Goal: Information Seeking & Learning: Learn about a topic

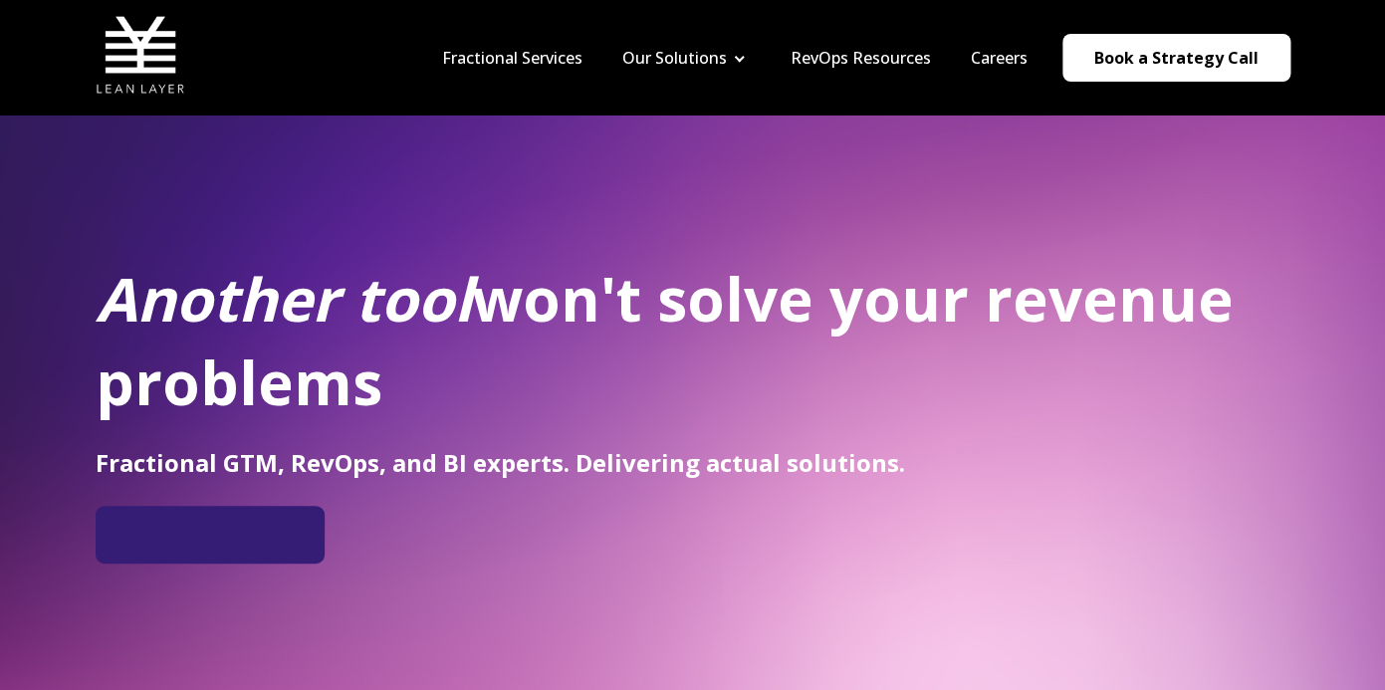
scroll to position [19, 0]
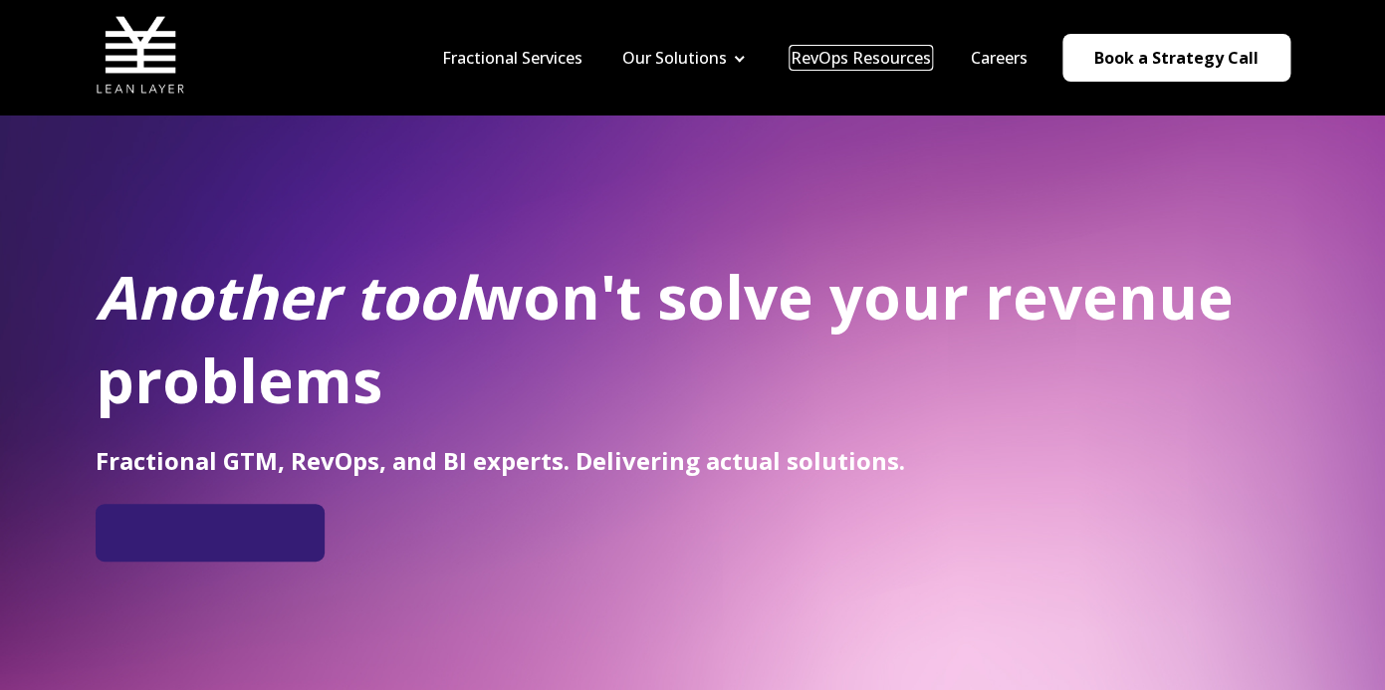
click at [874, 63] on link "RevOps Resources" at bounding box center [861, 58] width 140 height 22
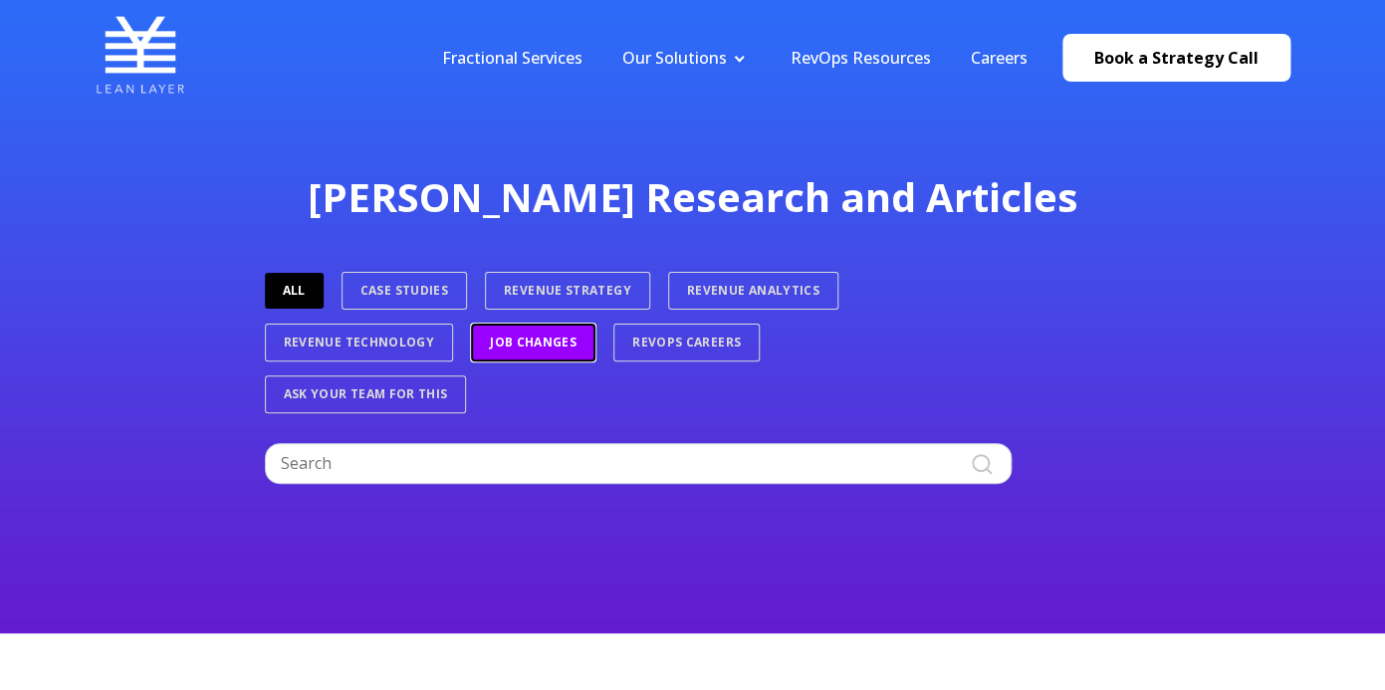
click at [551, 349] on link "Job Changes" at bounding box center [533, 343] width 124 height 38
click at [550, 349] on link "Job Changes" at bounding box center [532, 343] width 122 height 36
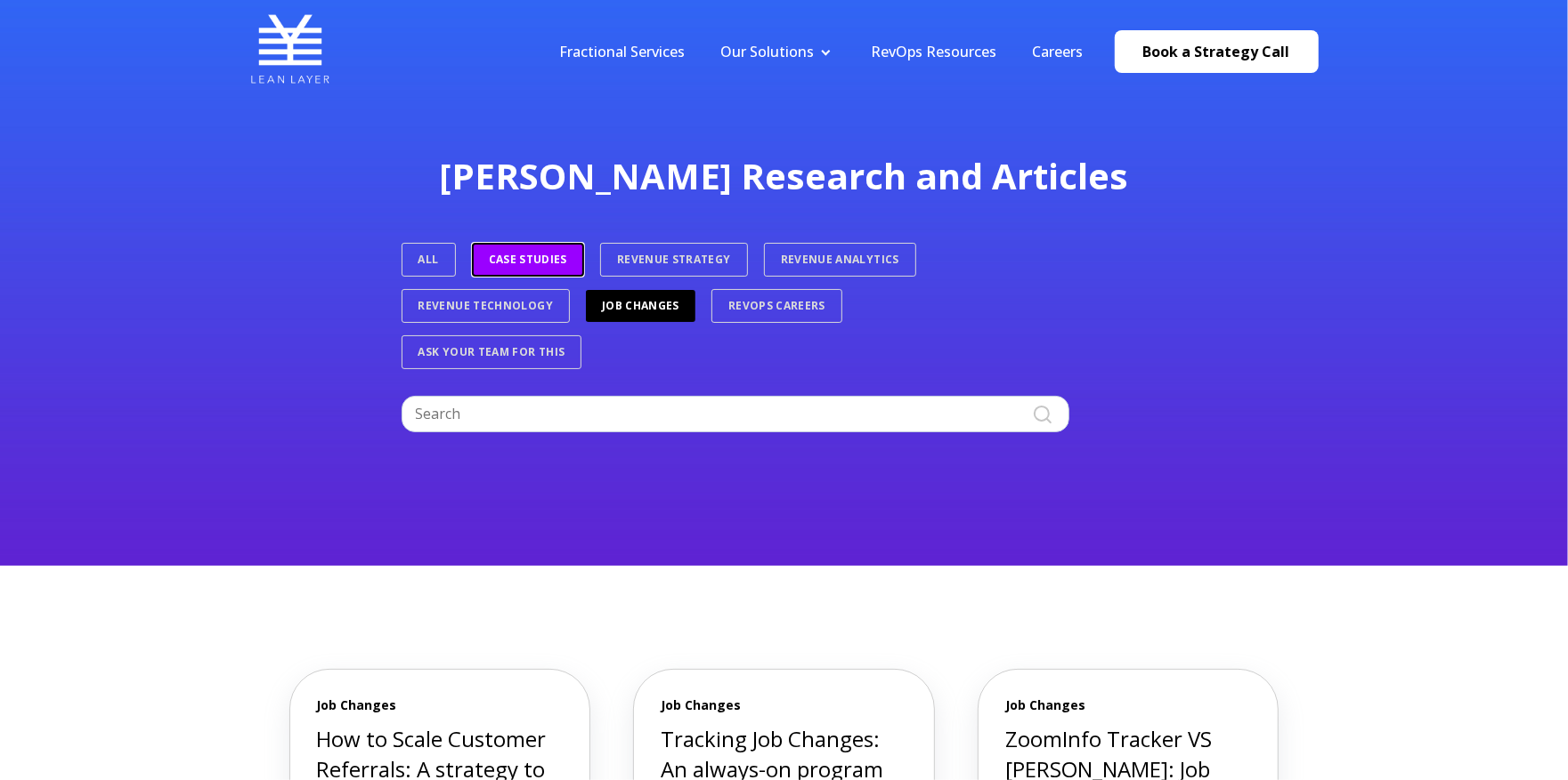
click at [534, 259] on link "Case Studies" at bounding box center [527, 260] width 112 height 34
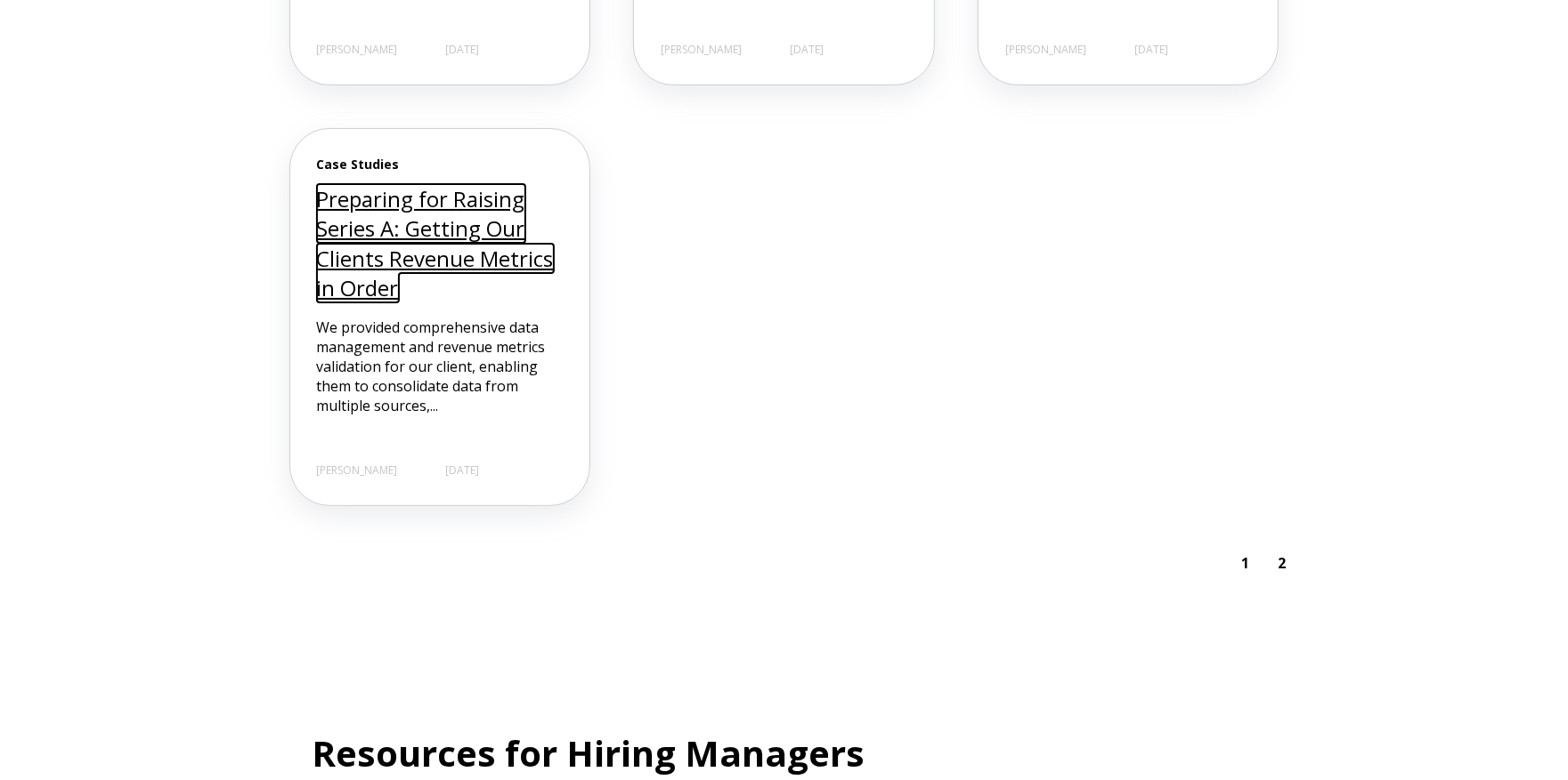
scroll to position [1886, 0]
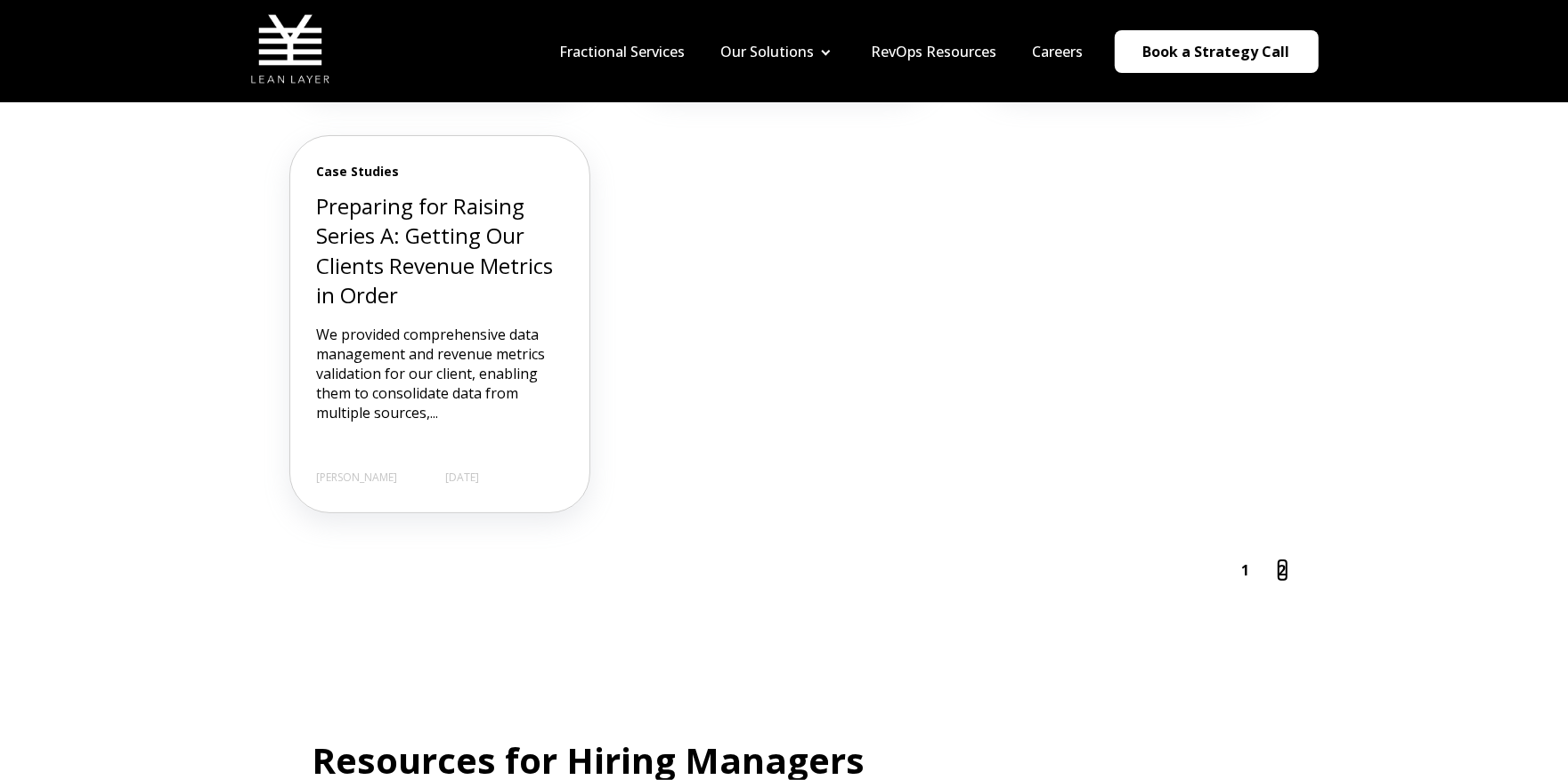
click at [1282, 571] on link "2" at bounding box center [1282, 570] width 8 height 14
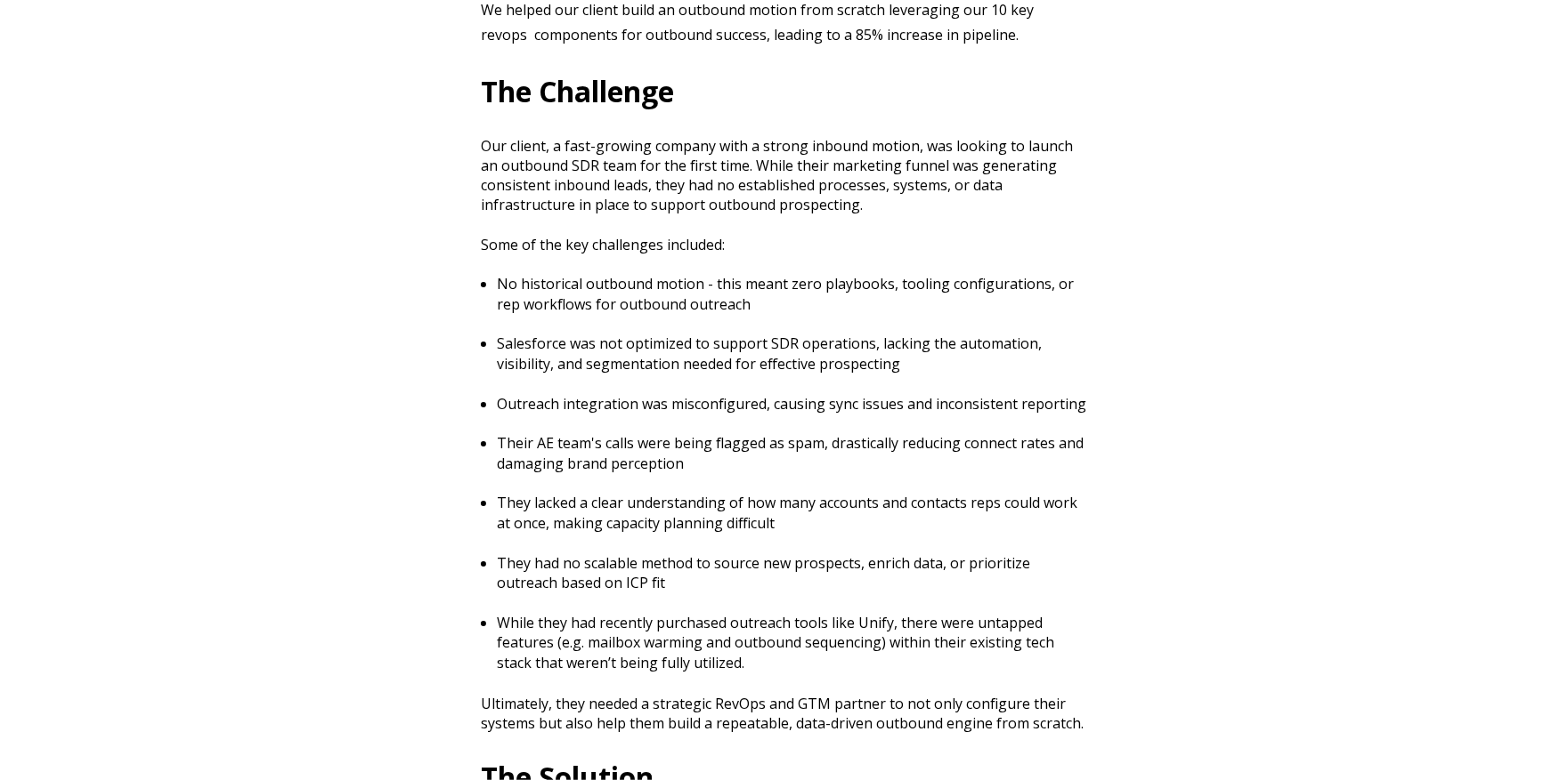
scroll to position [648, 0]
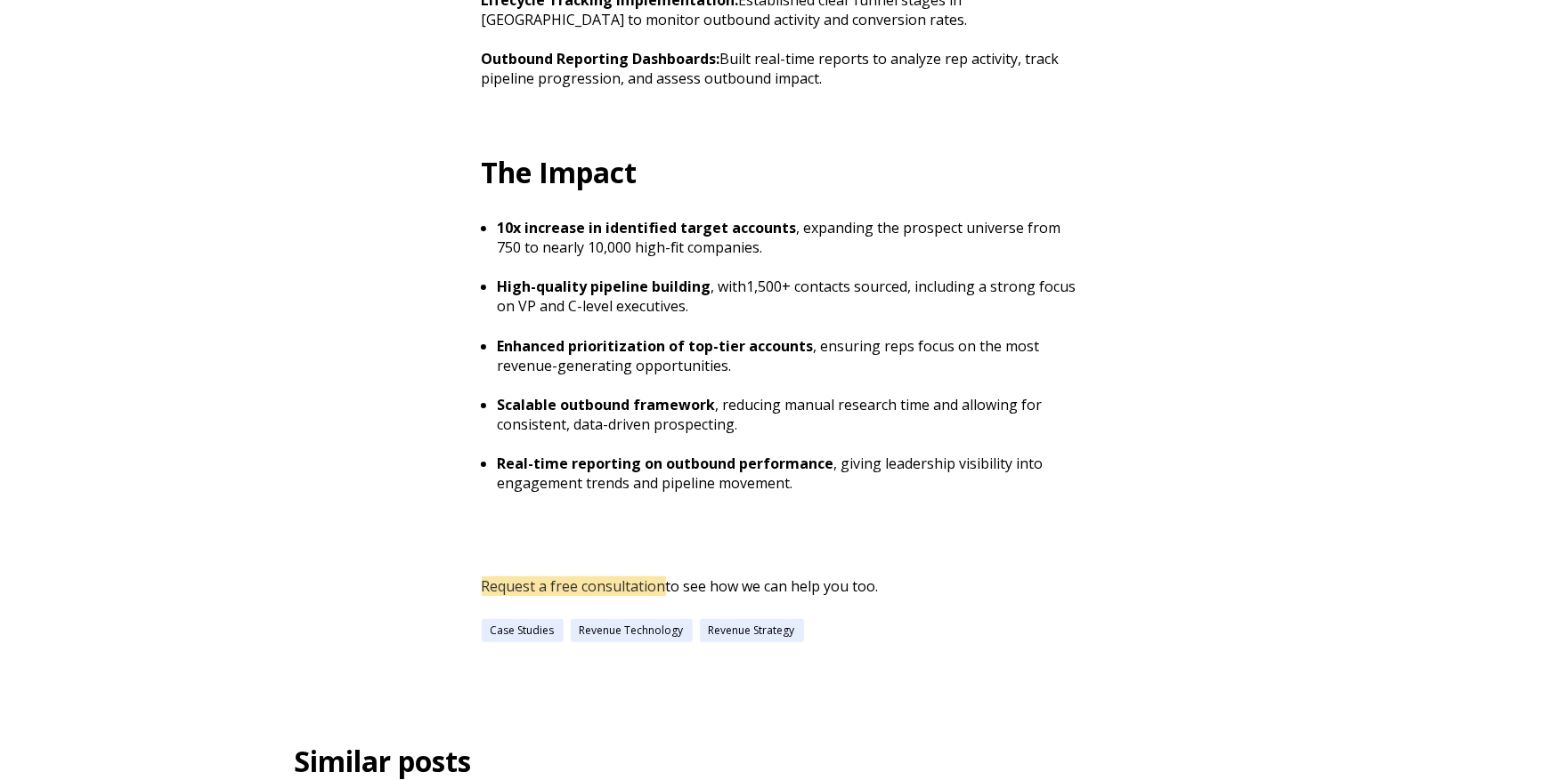
scroll to position [1992, 0]
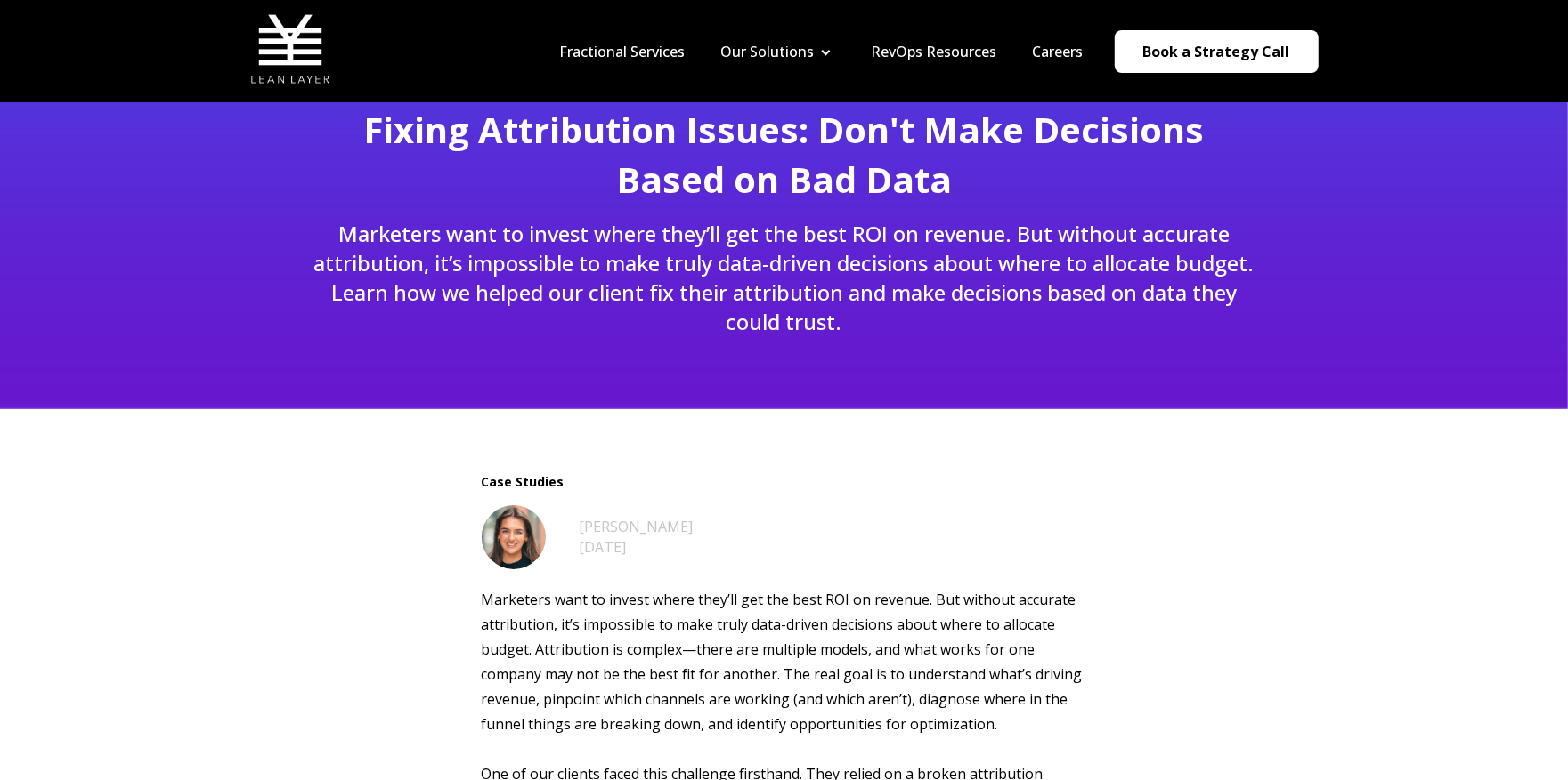
scroll to position [43, 0]
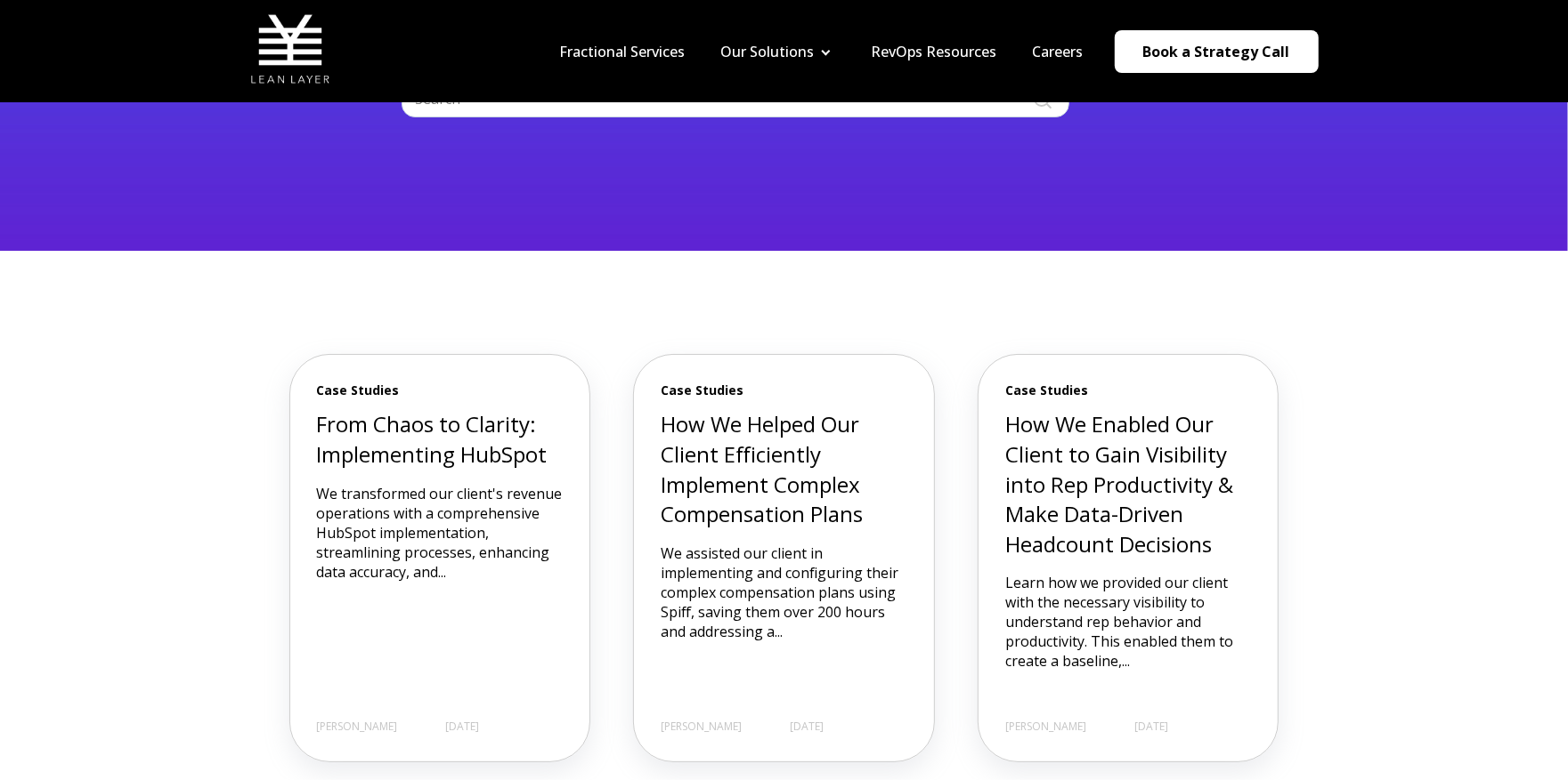
scroll to position [269, 0]
